Goal: Task Accomplishment & Management: Complete application form

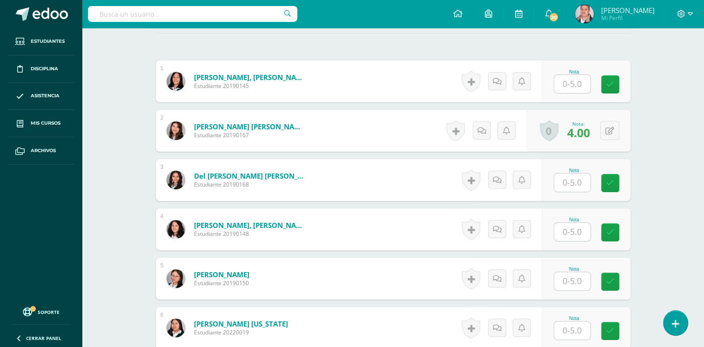
scroll to position [279, 0]
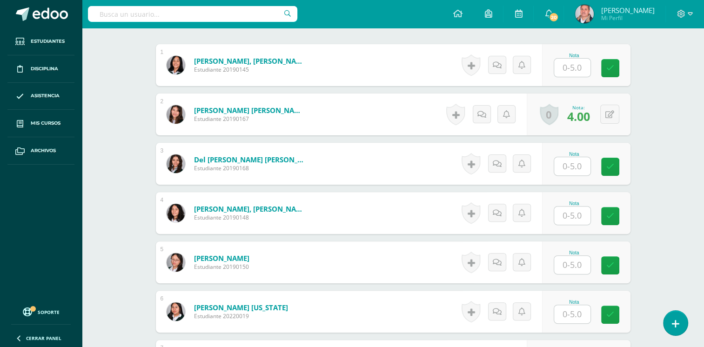
click at [574, 166] on input "text" at bounding box center [572, 166] width 36 height 18
type input "4"
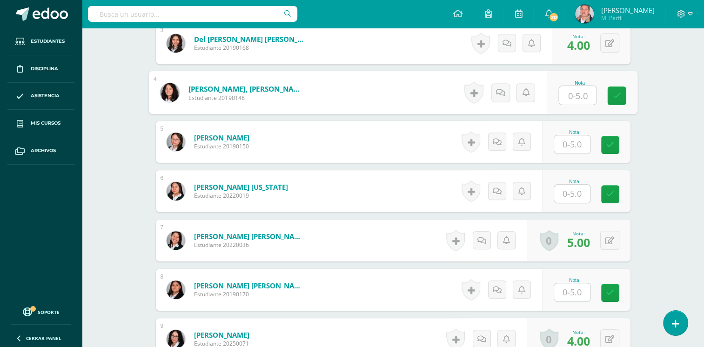
scroll to position [419, 0]
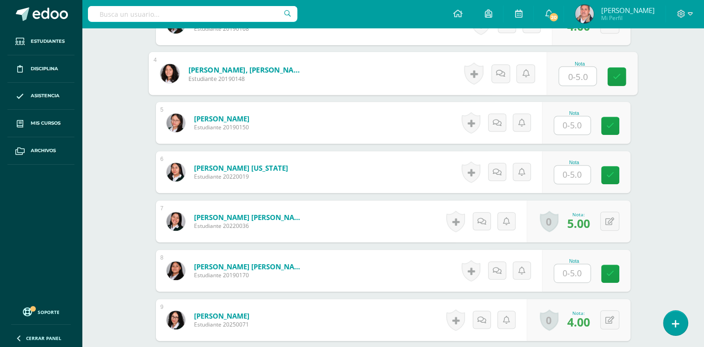
click at [573, 160] on div "Nota" at bounding box center [574, 162] width 41 height 5
click at [567, 178] on input "text" at bounding box center [572, 175] width 36 height 18
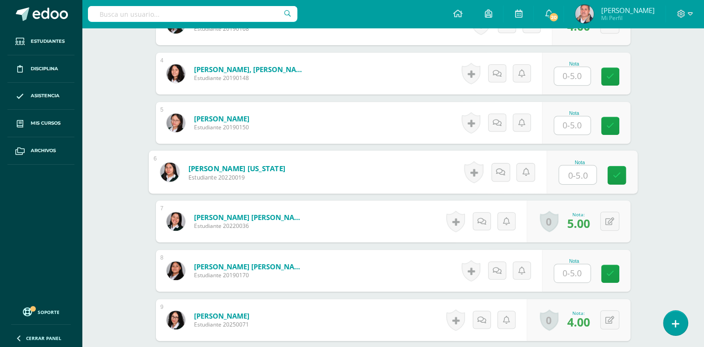
type input "5"
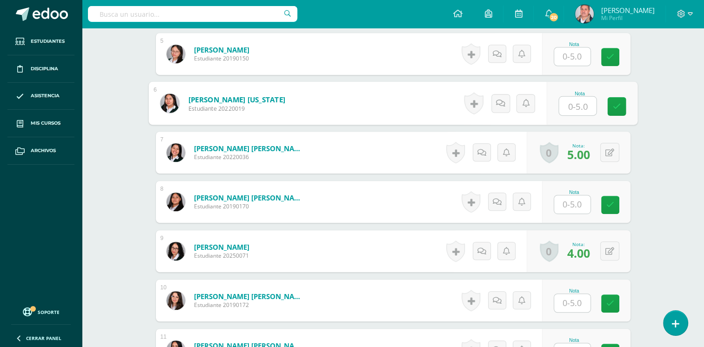
scroll to position [512, 0]
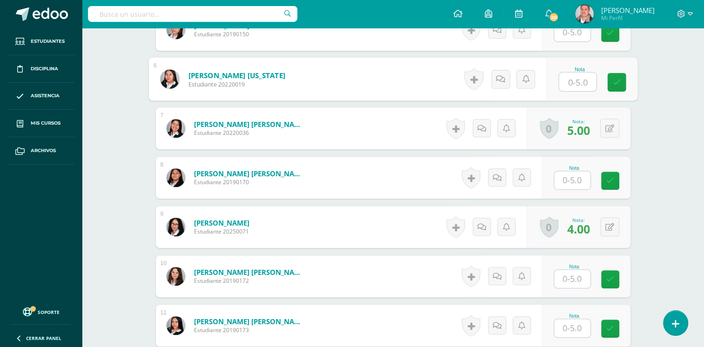
click at [566, 181] on input "text" at bounding box center [572, 180] width 36 height 18
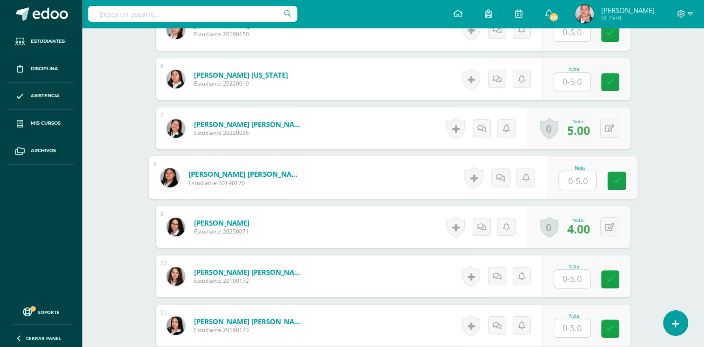
type input "5"
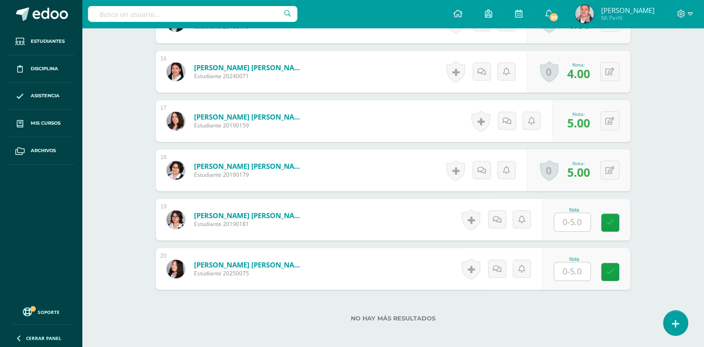
scroll to position [1061, 0]
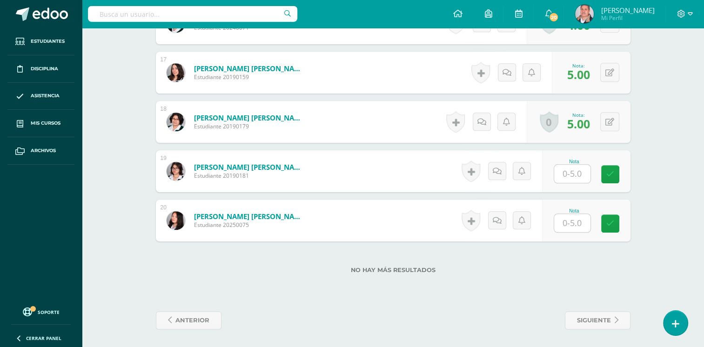
drag, startPoint x: 570, startPoint y: 173, endPoint x: 580, endPoint y: 178, distance: 11.5
click at [575, 176] on input "text" at bounding box center [572, 174] width 36 height 18
type input "4"
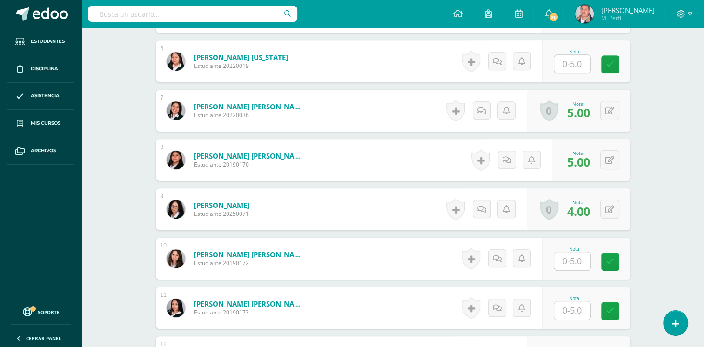
scroll to position [502, 0]
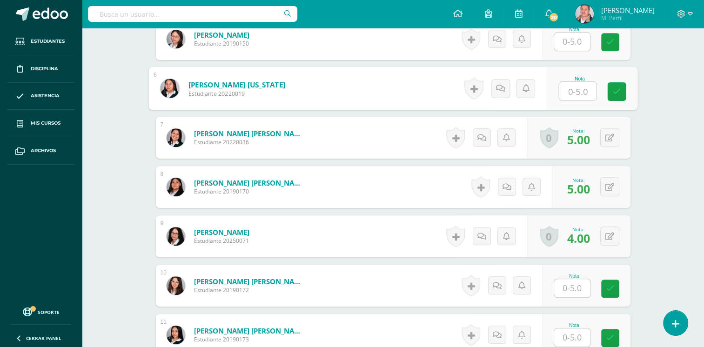
click at [571, 92] on input "text" at bounding box center [577, 91] width 37 height 19
type input "5"
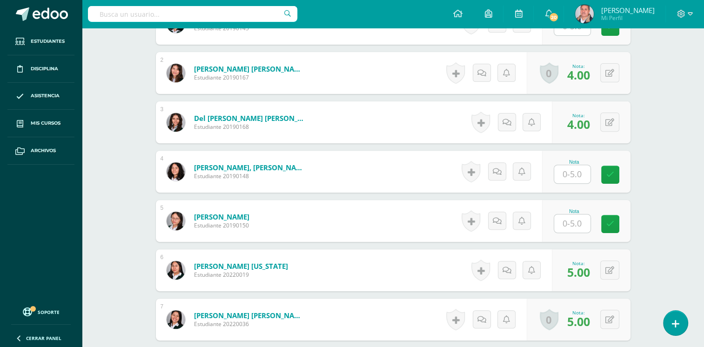
scroll to position [326, 0]
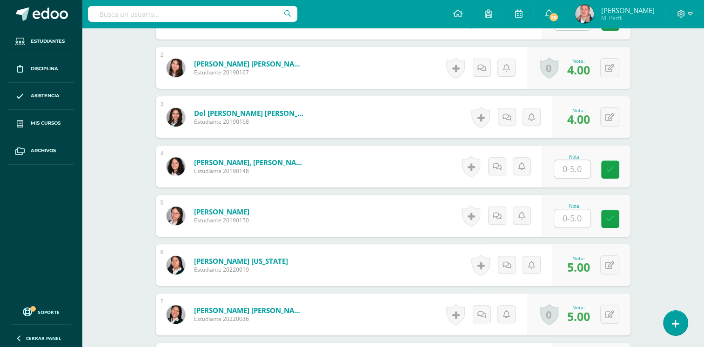
click at [572, 167] on input "text" at bounding box center [572, 169] width 36 height 18
type input "0"
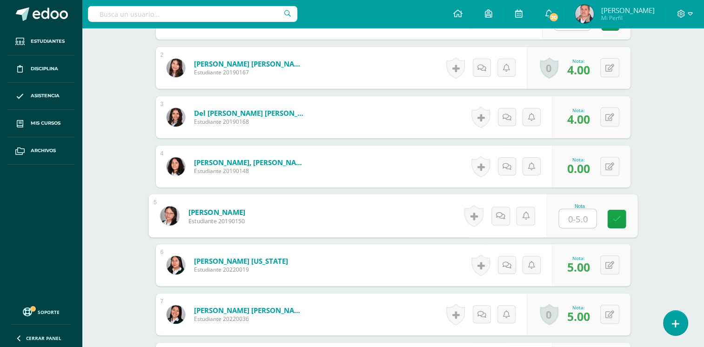
type input "0"
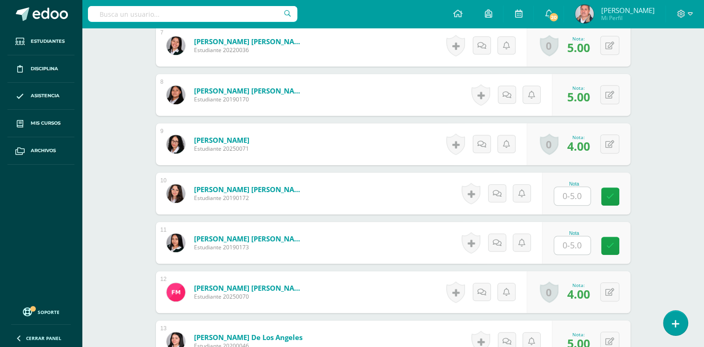
scroll to position [651, 0]
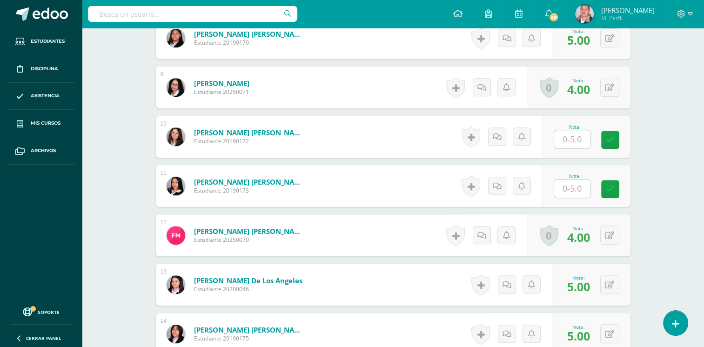
click at [588, 147] on input "text" at bounding box center [572, 139] width 36 height 18
type input "0"
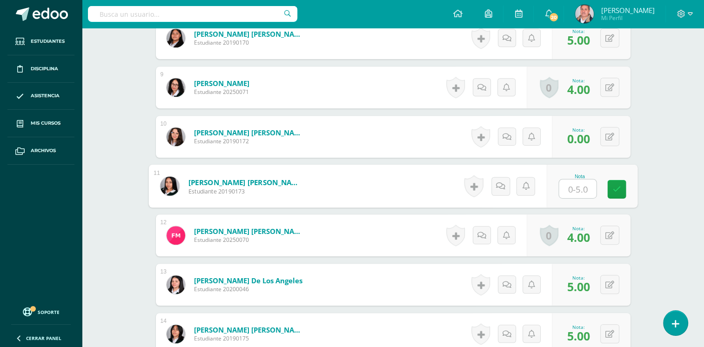
type input "0"
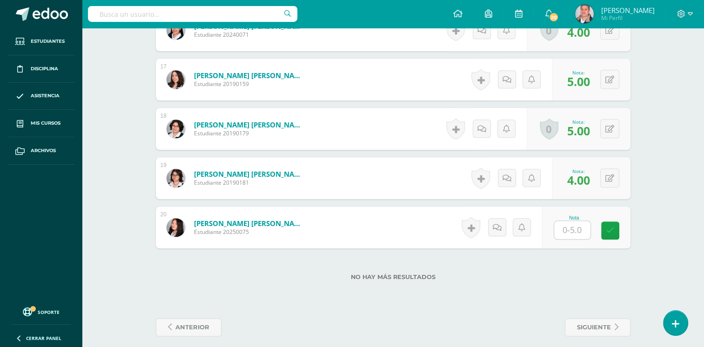
scroll to position [1061, 0]
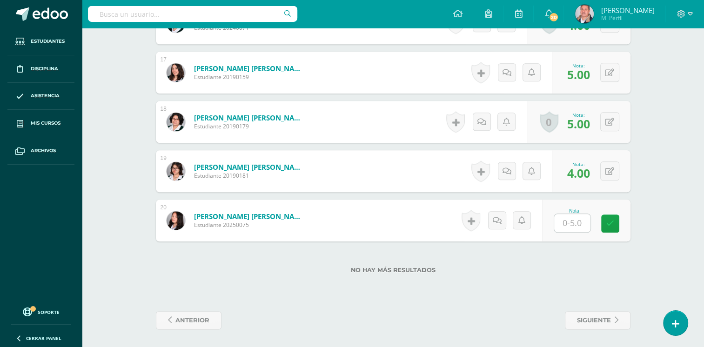
click at [567, 219] on input "text" at bounding box center [572, 223] width 36 height 18
type input "0"
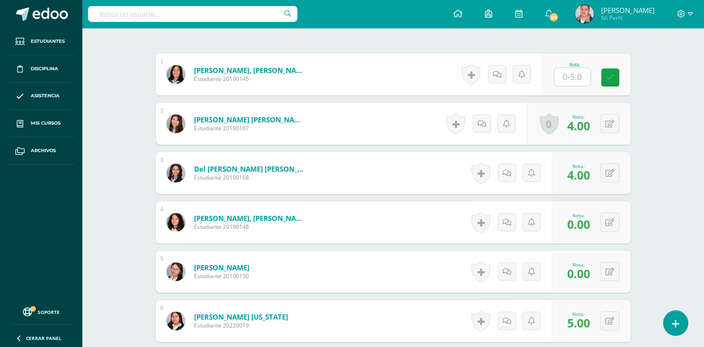
scroll to position [0, 0]
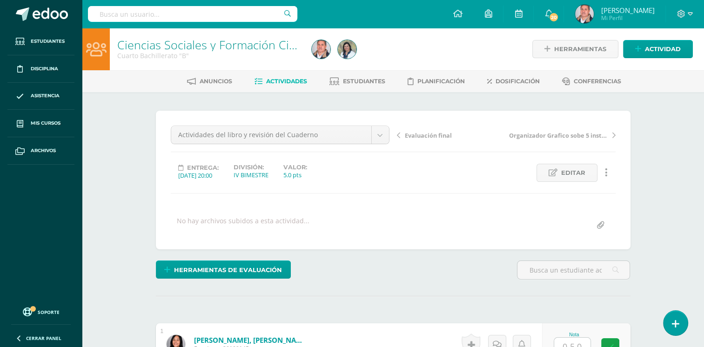
click at [273, 82] on span "Actividades" at bounding box center [286, 81] width 41 height 7
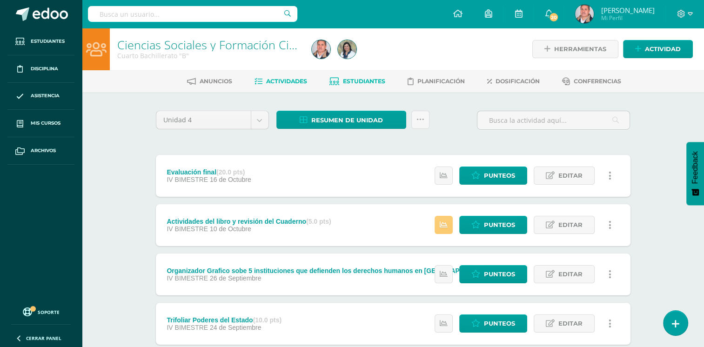
click at [356, 83] on span "Estudiantes" at bounding box center [364, 81] width 42 height 7
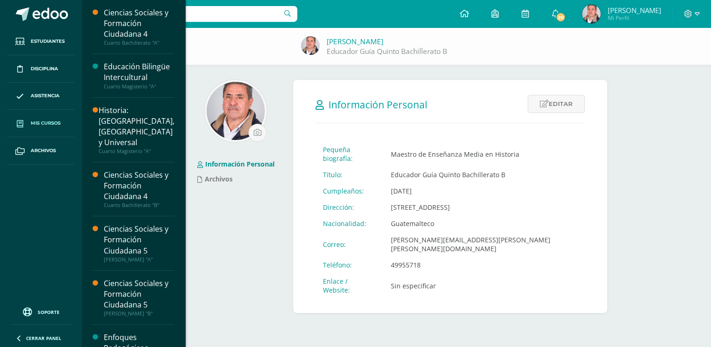
click at [36, 122] on span "Mis cursos" at bounding box center [46, 123] width 30 height 7
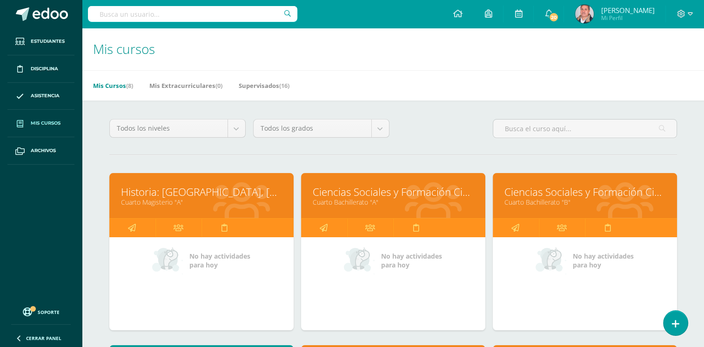
click at [580, 192] on link "Ciencias Sociales y Formación Ciudadana 4" at bounding box center [584, 192] width 161 height 14
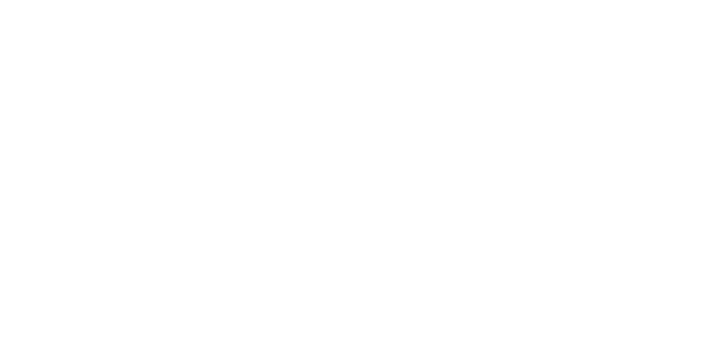
click at [0, 0] on html at bounding box center [0, 0] width 0 height 0
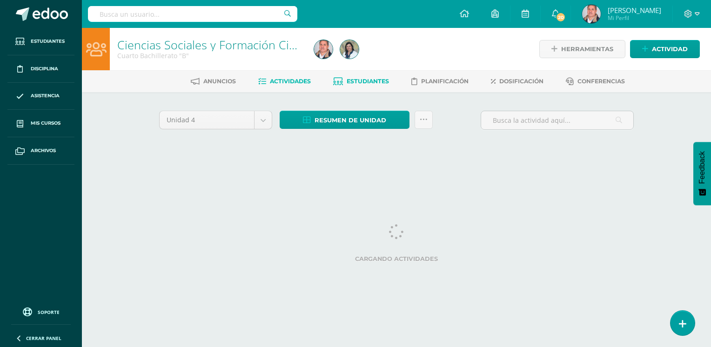
click at [366, 79] on span "Estudiantes" at bounding box center [368, 81] width 42 height 7
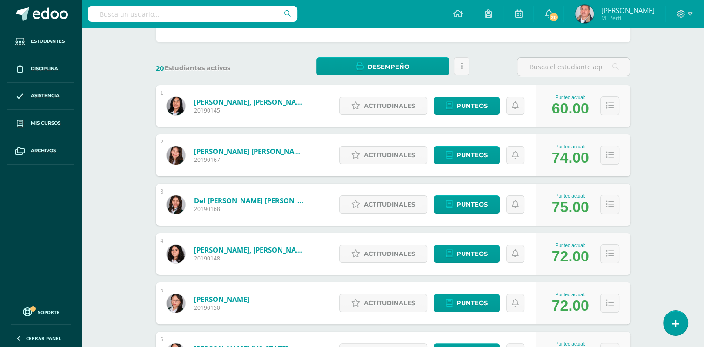
scroll to position [115, 0]
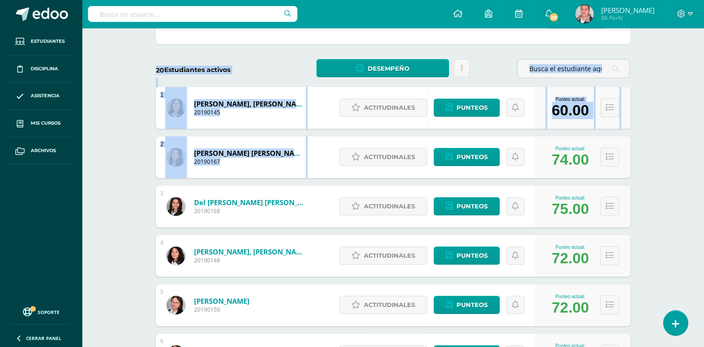
drag, startPoint x: 703, startPoint y: 77, endPoint x: 705, endPoint y: 167, distance: 89.3
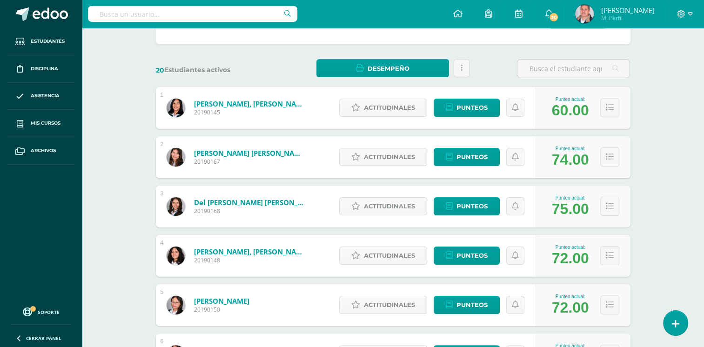
drag, startPoint x: 705, startPoint y: 167, endPoint x: 699, endPoint y: 230, distance: 63.5
